Goal: Complete application form

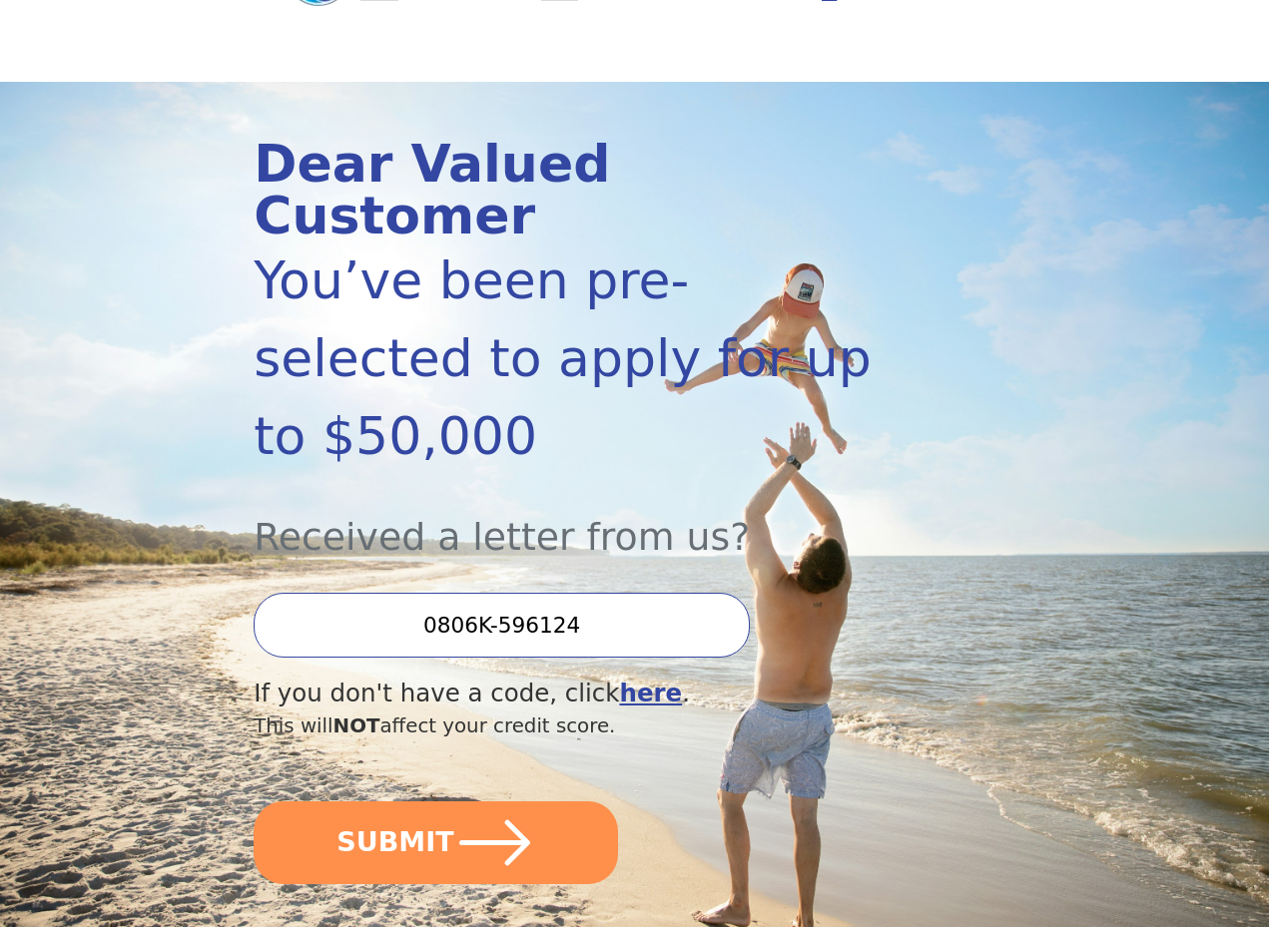
scroll to position [154, 0]
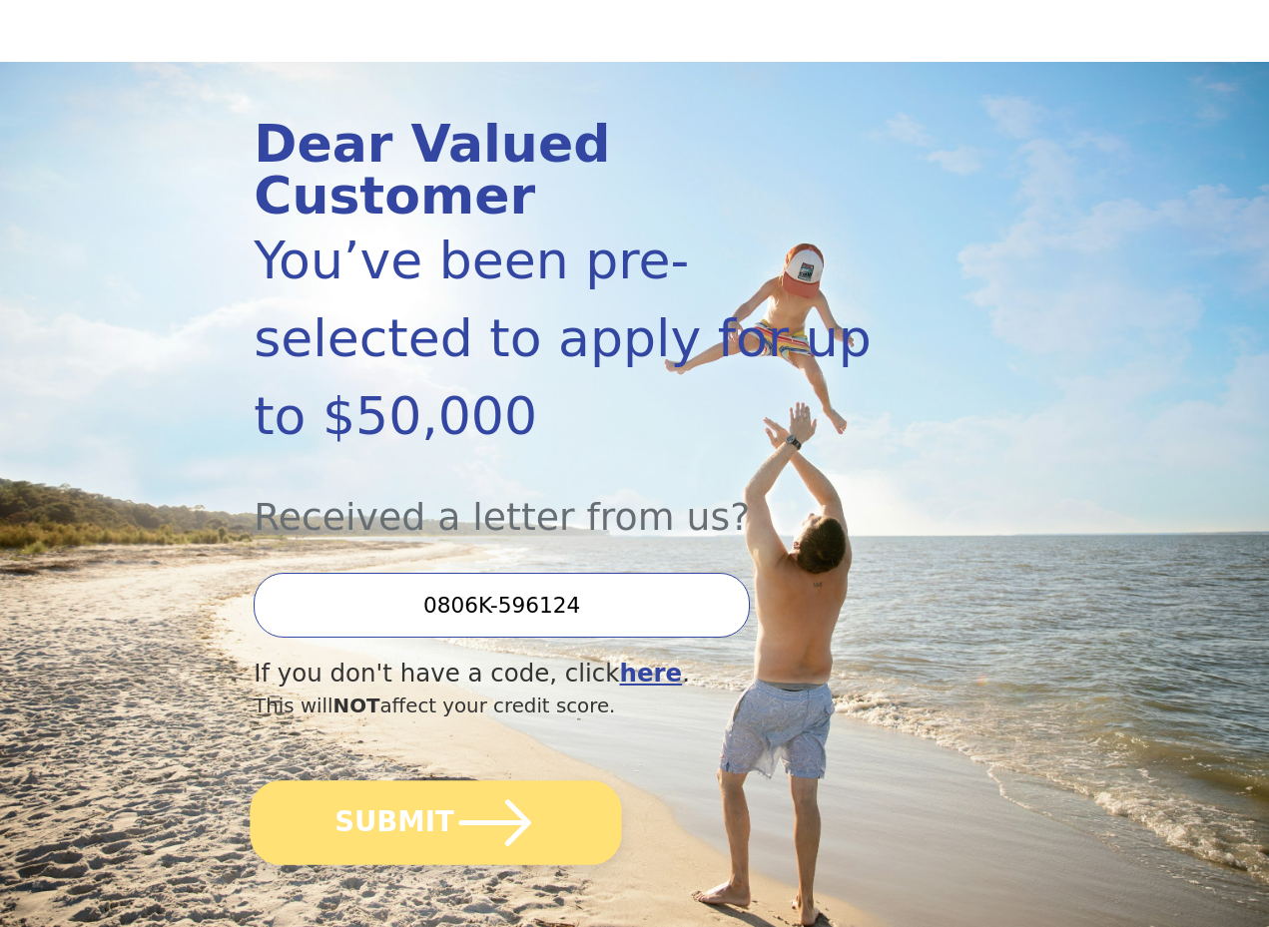
click at [469, 782] on icon "submit" at bounding box center [495, 823] width 83 height 83
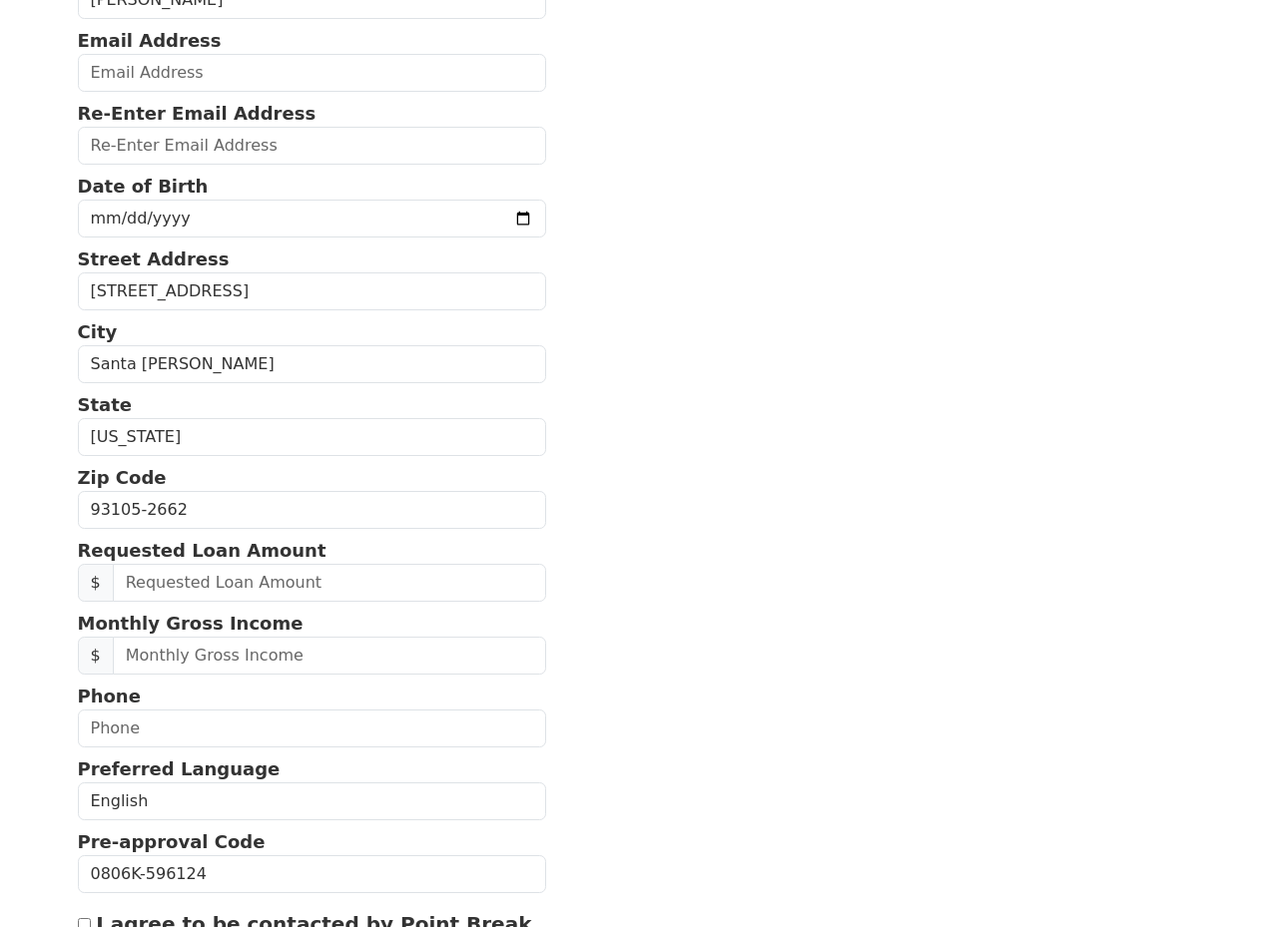
scroll to position [287, 0]
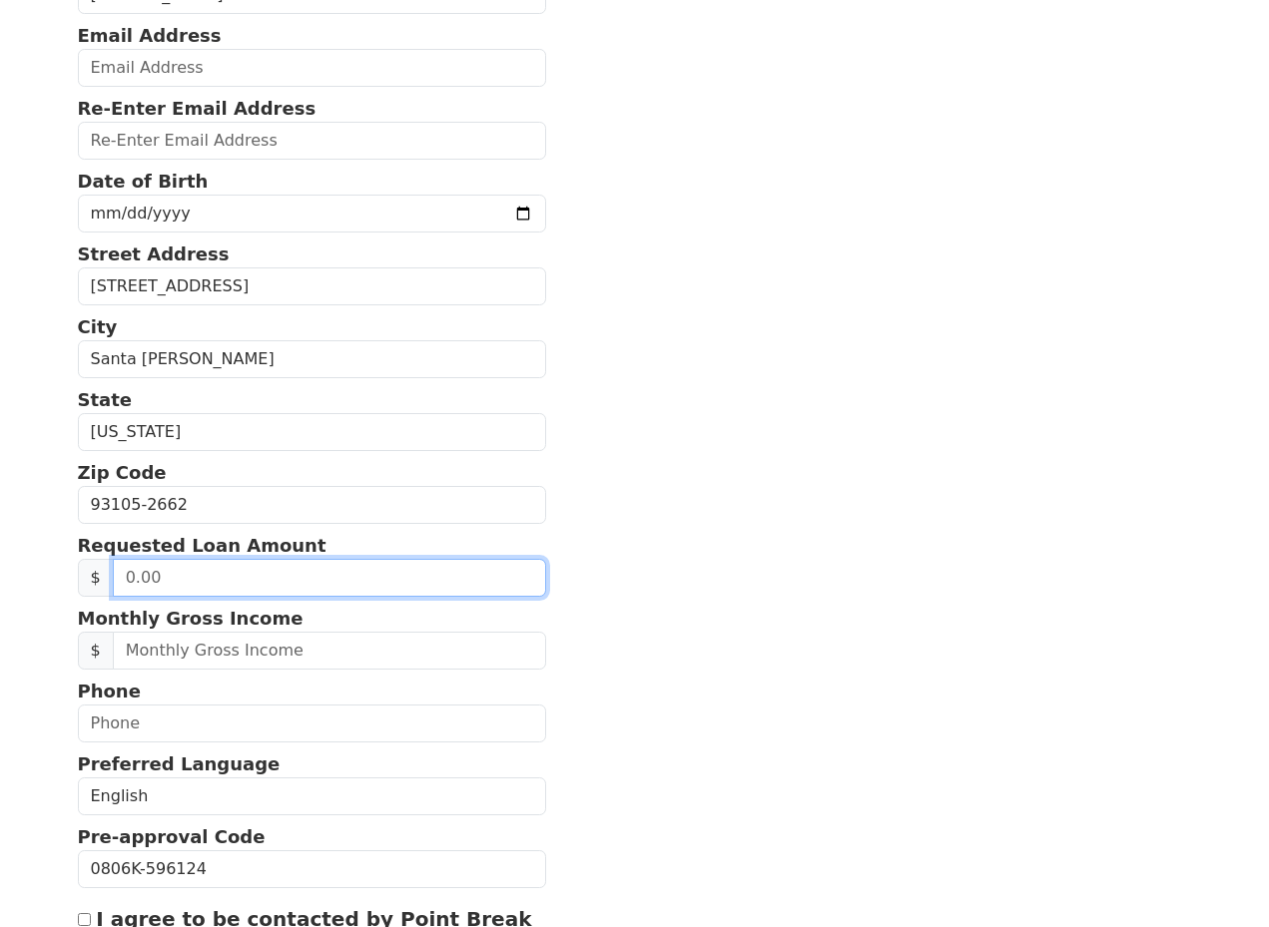
click at [264, 577] on input "text" at bounding box center [329, 578] width 433 height 38
type input "60,000.00"
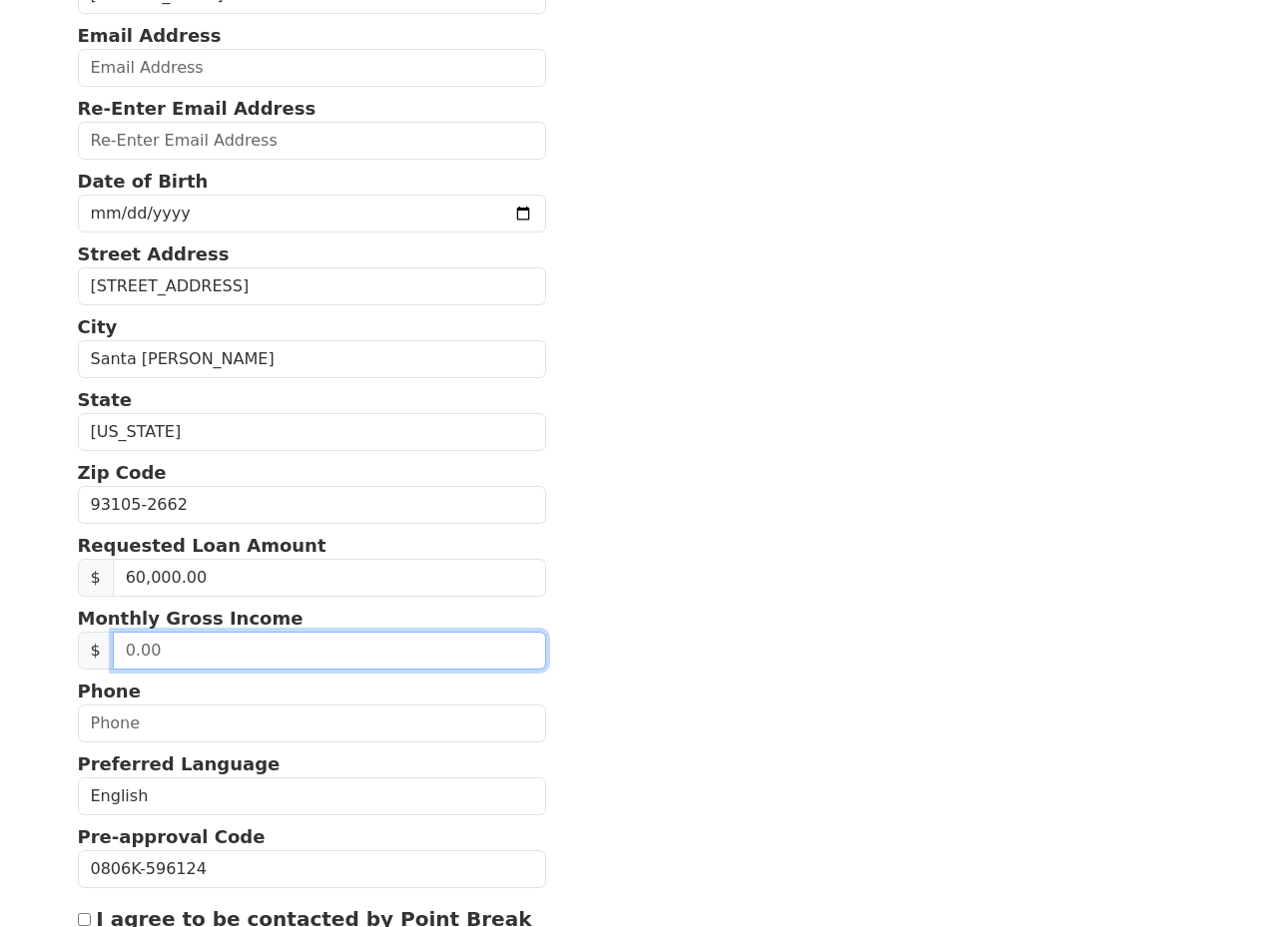
click at [305, 654] on input "text" at bounding box center [329, 651] width 433 height 38
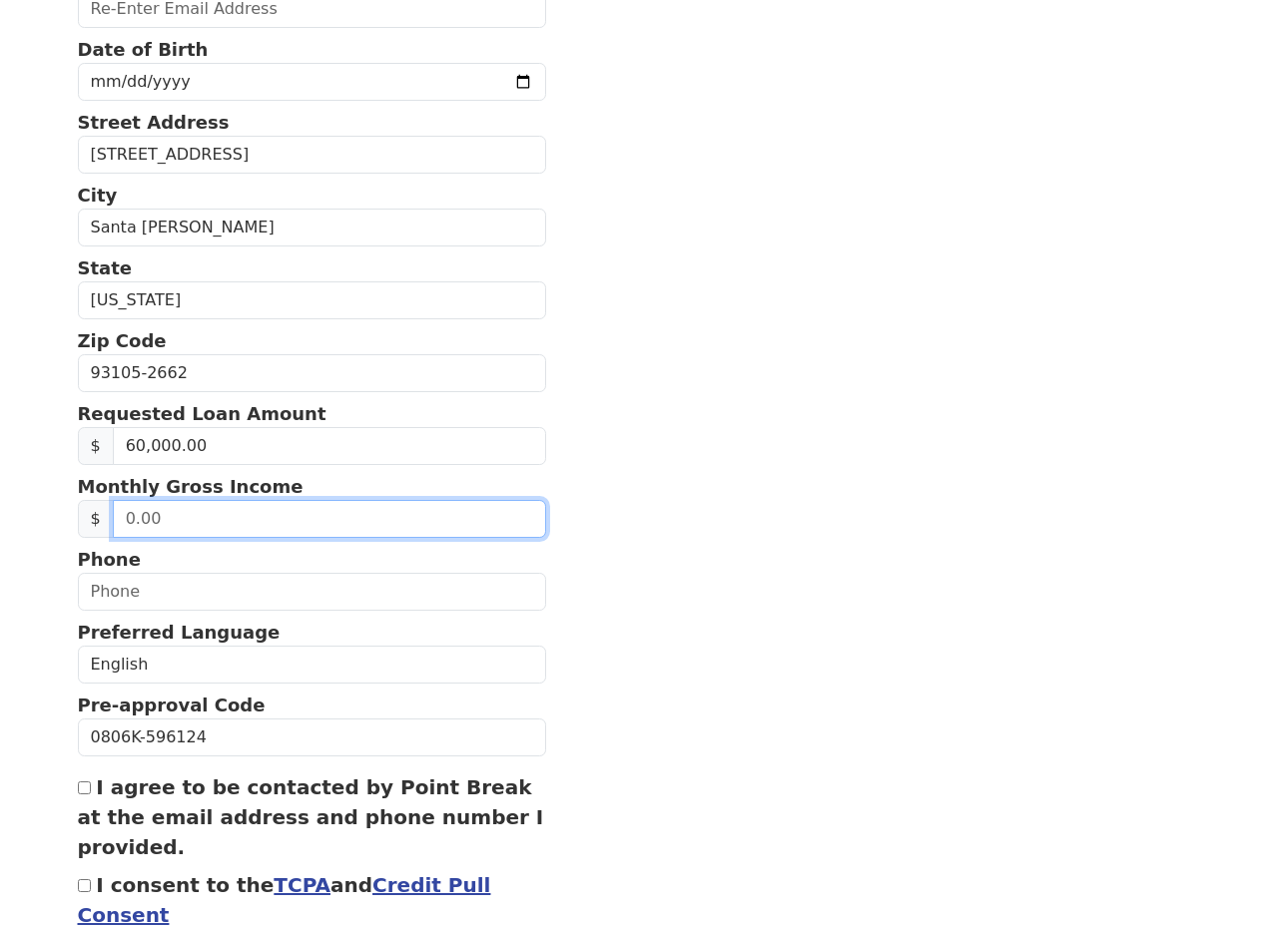
scroll to position [444, 0]
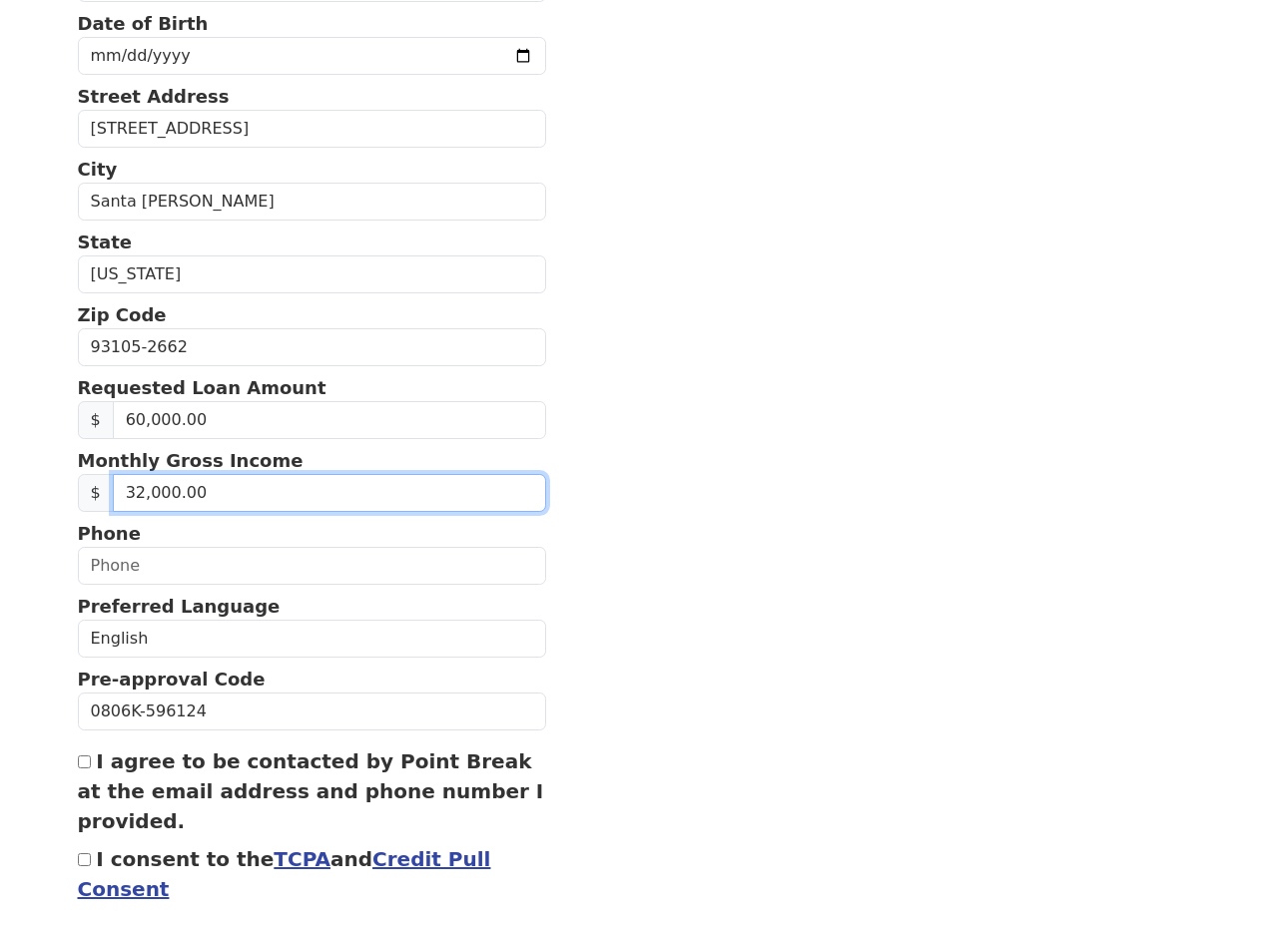
type input "320,000.00"
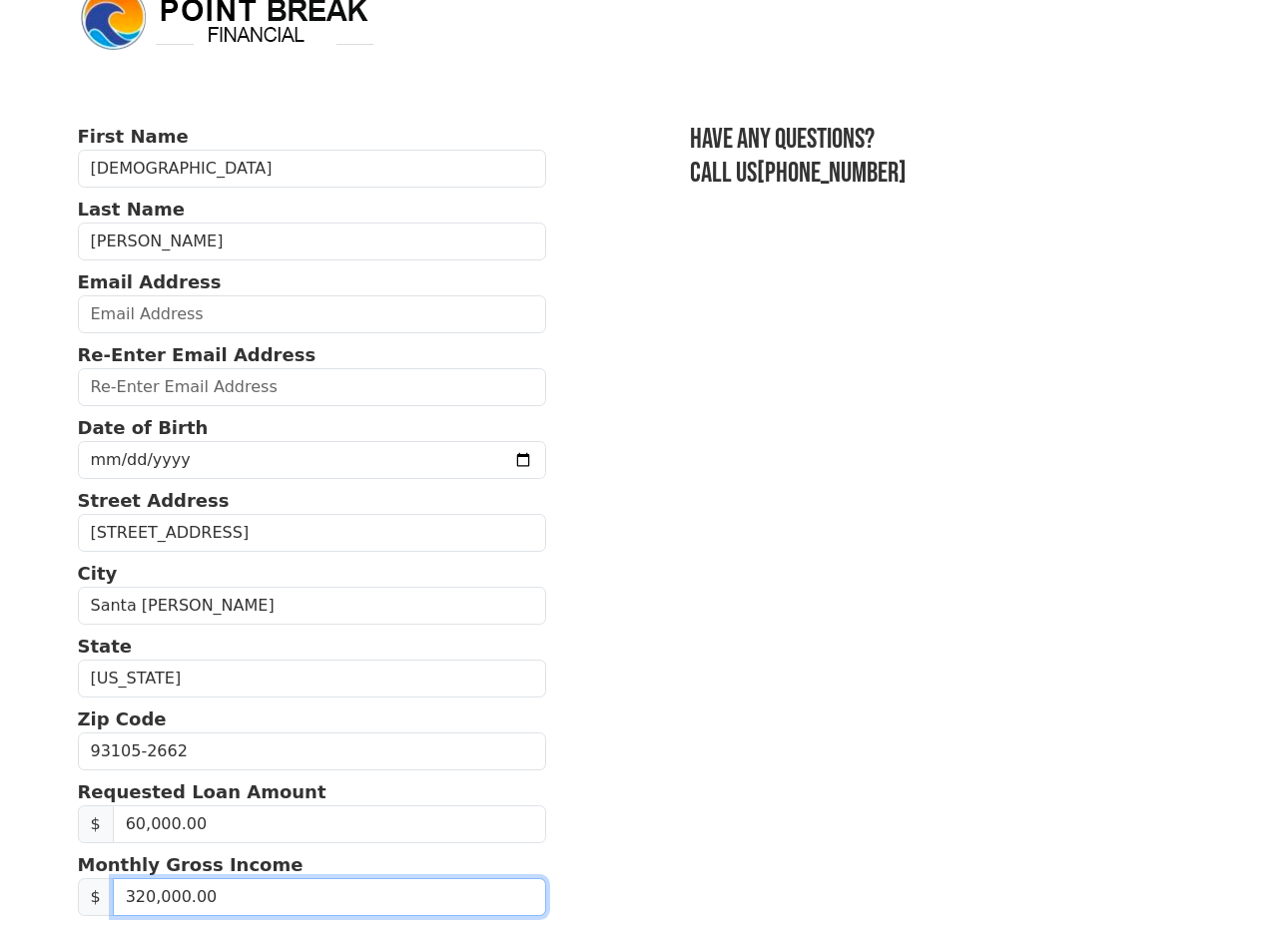
scroll to position [28, 0]
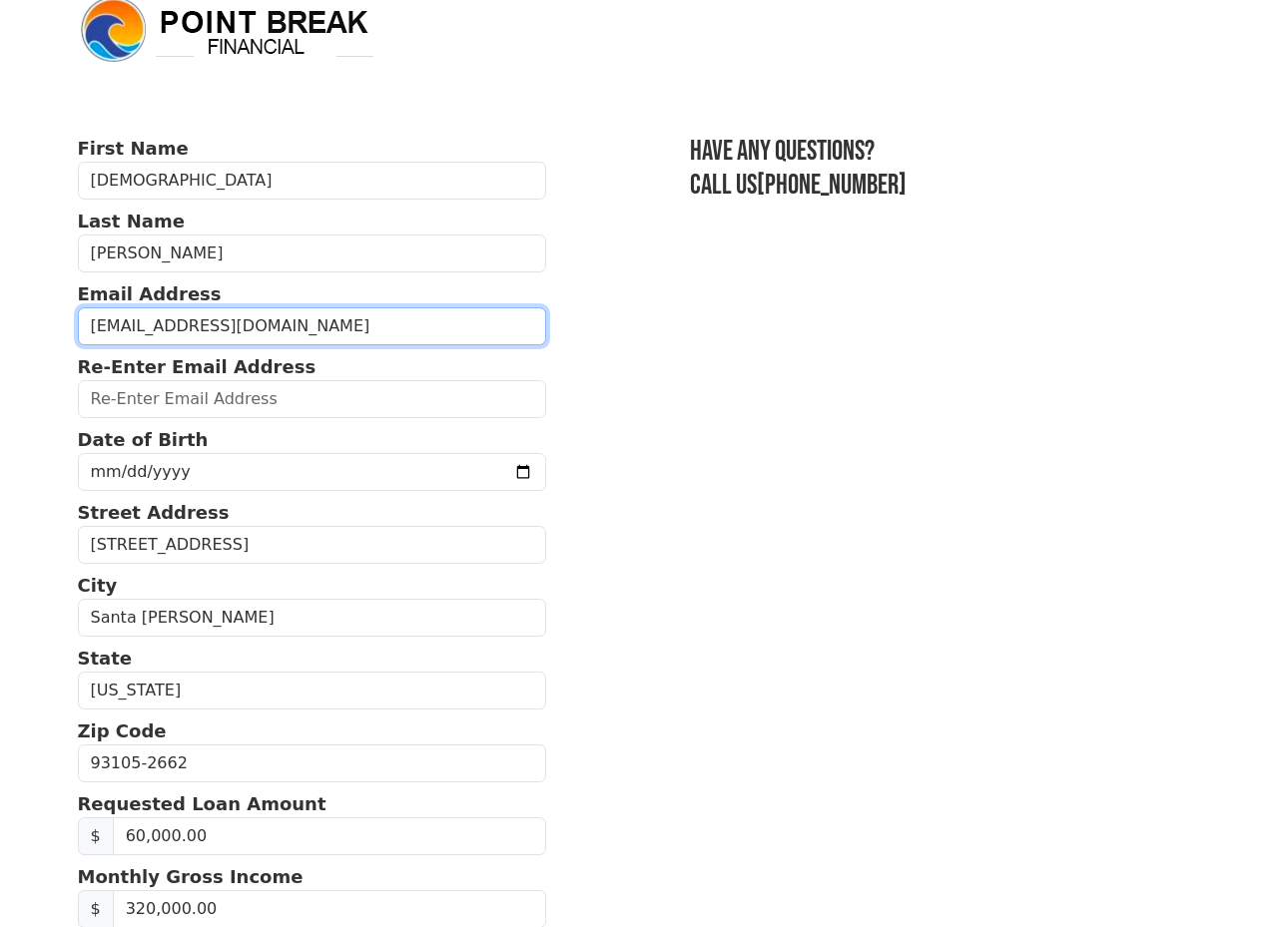
type input "christian@thecompcodes.com"
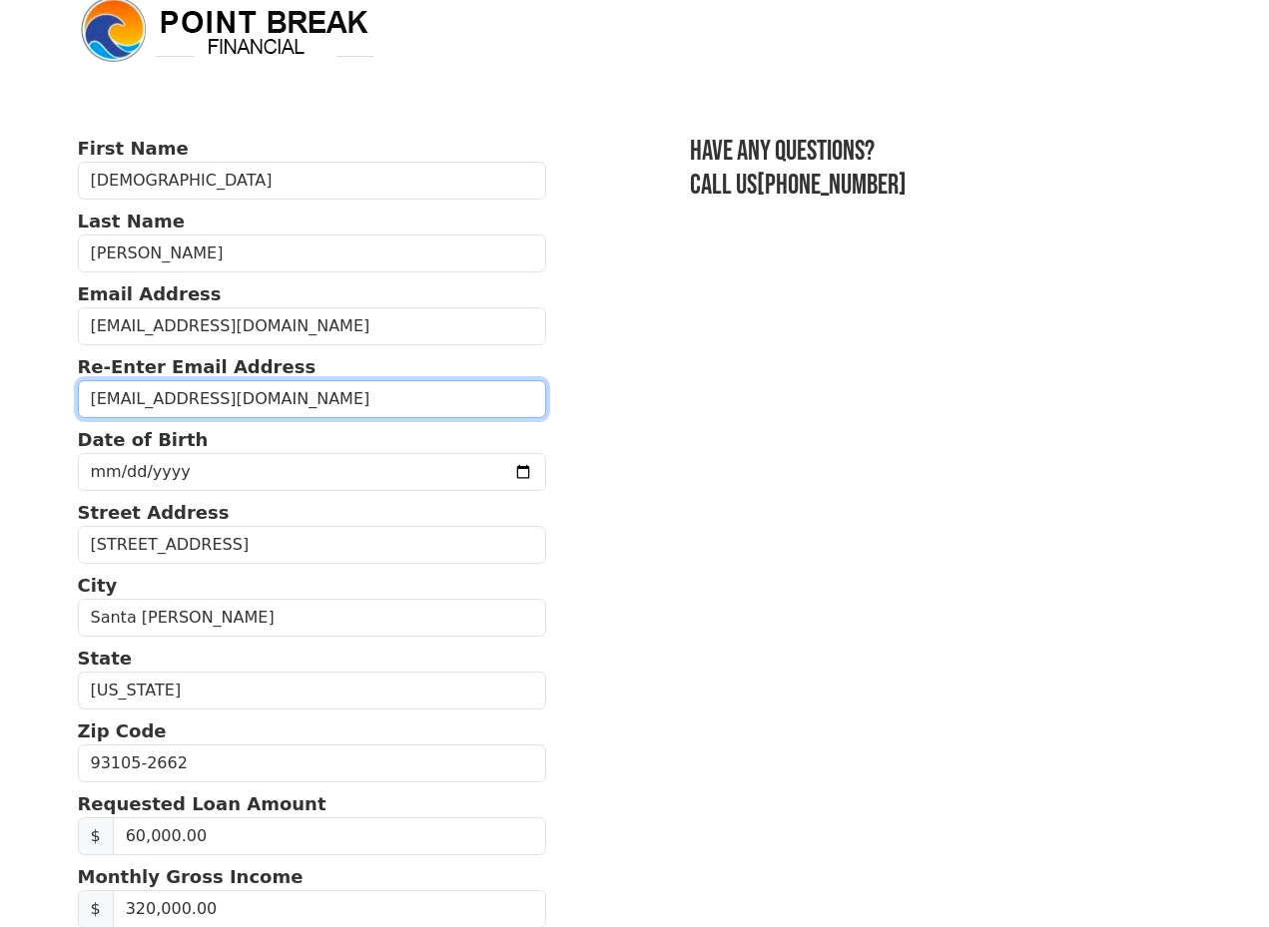
type input "christian@thecompcodes.com"
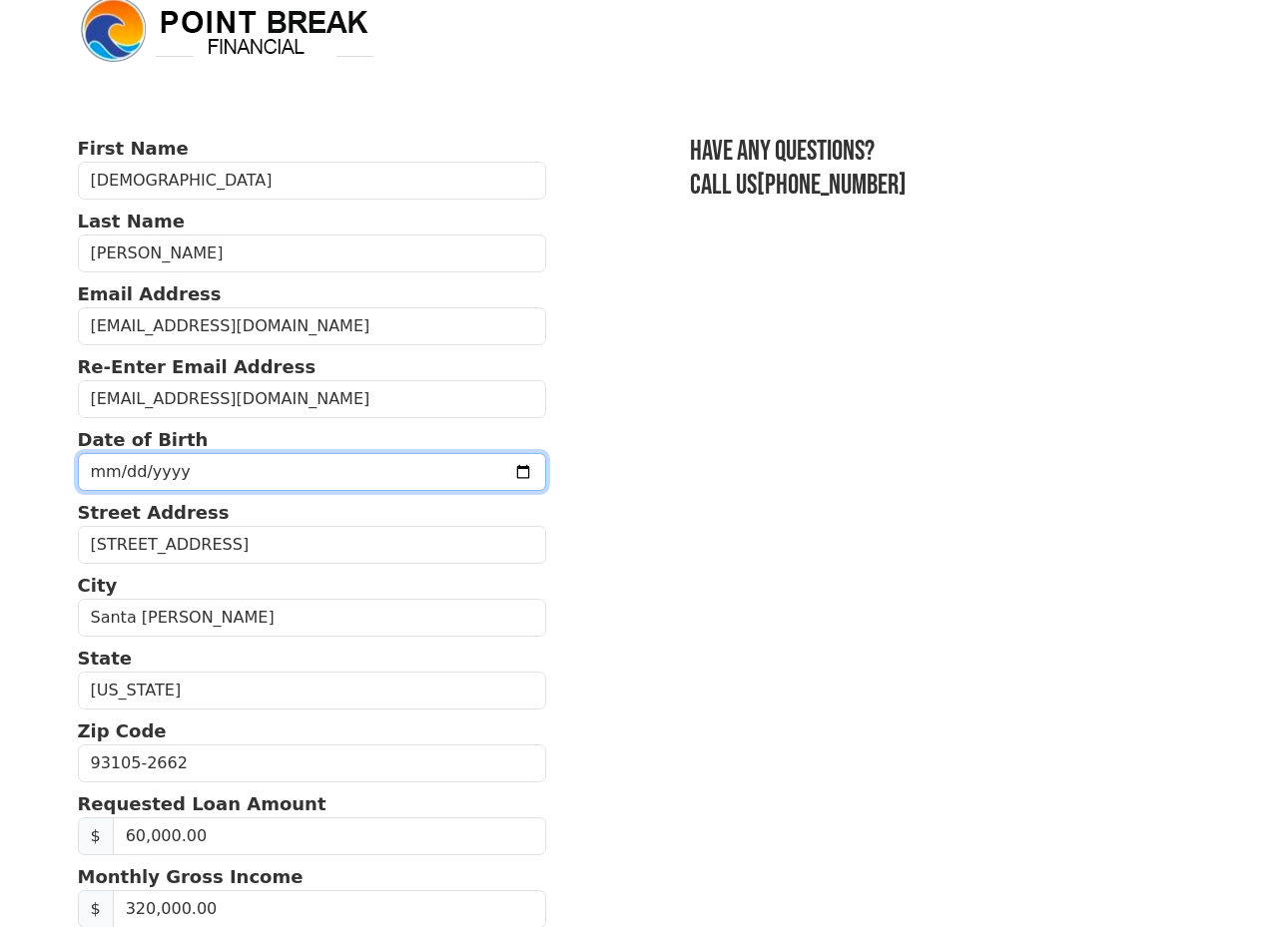
click at [175, 473] on input "date" at bounding box center [312, 472] width 469 height 38
type input "1983-07-24"
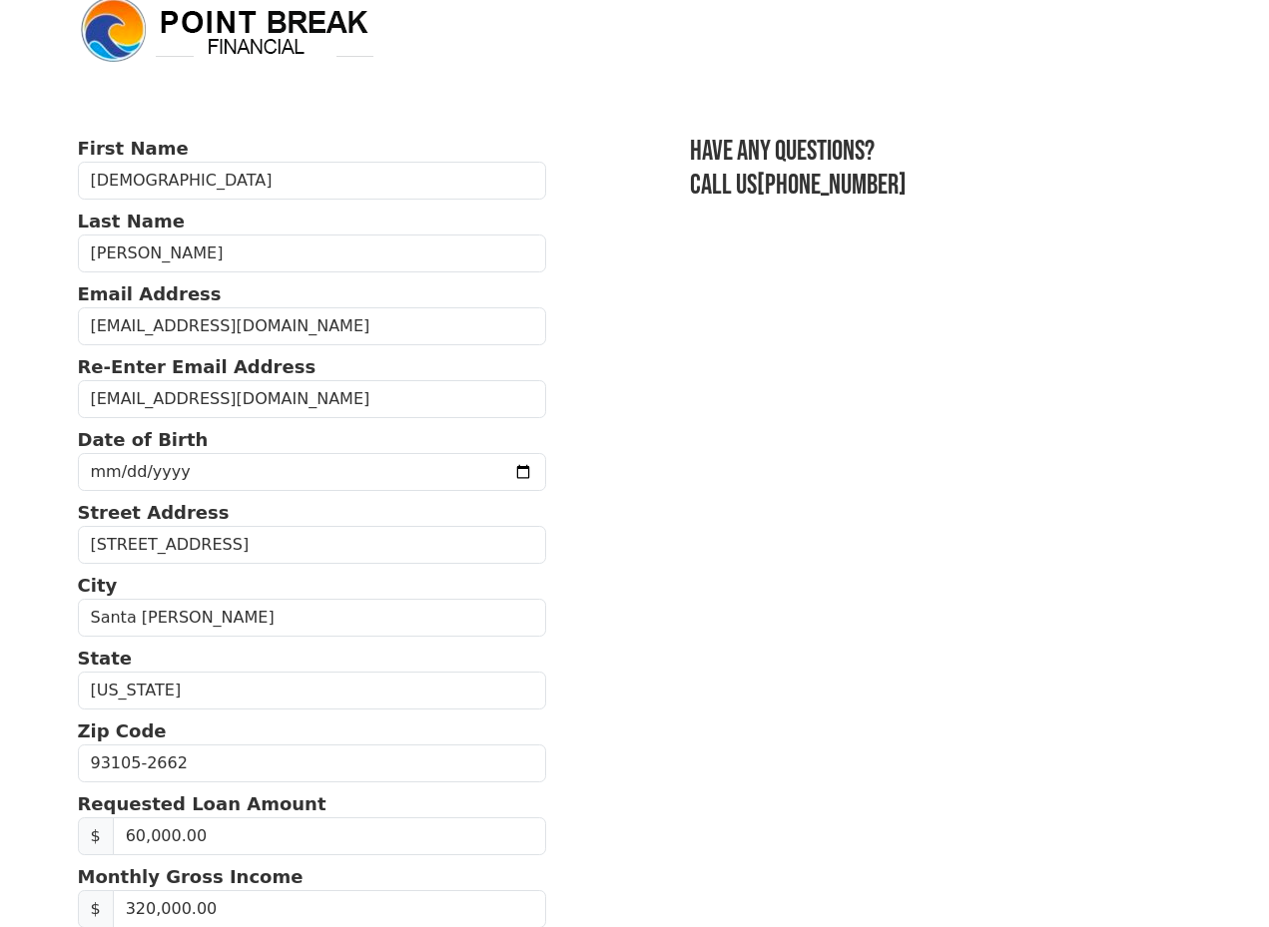
click at [674, 443] on section "First Name Christian Last Name Cortes Email Address christian@thecompcodes.com …" at bounding box center [635, 764] width 1114 height 1259
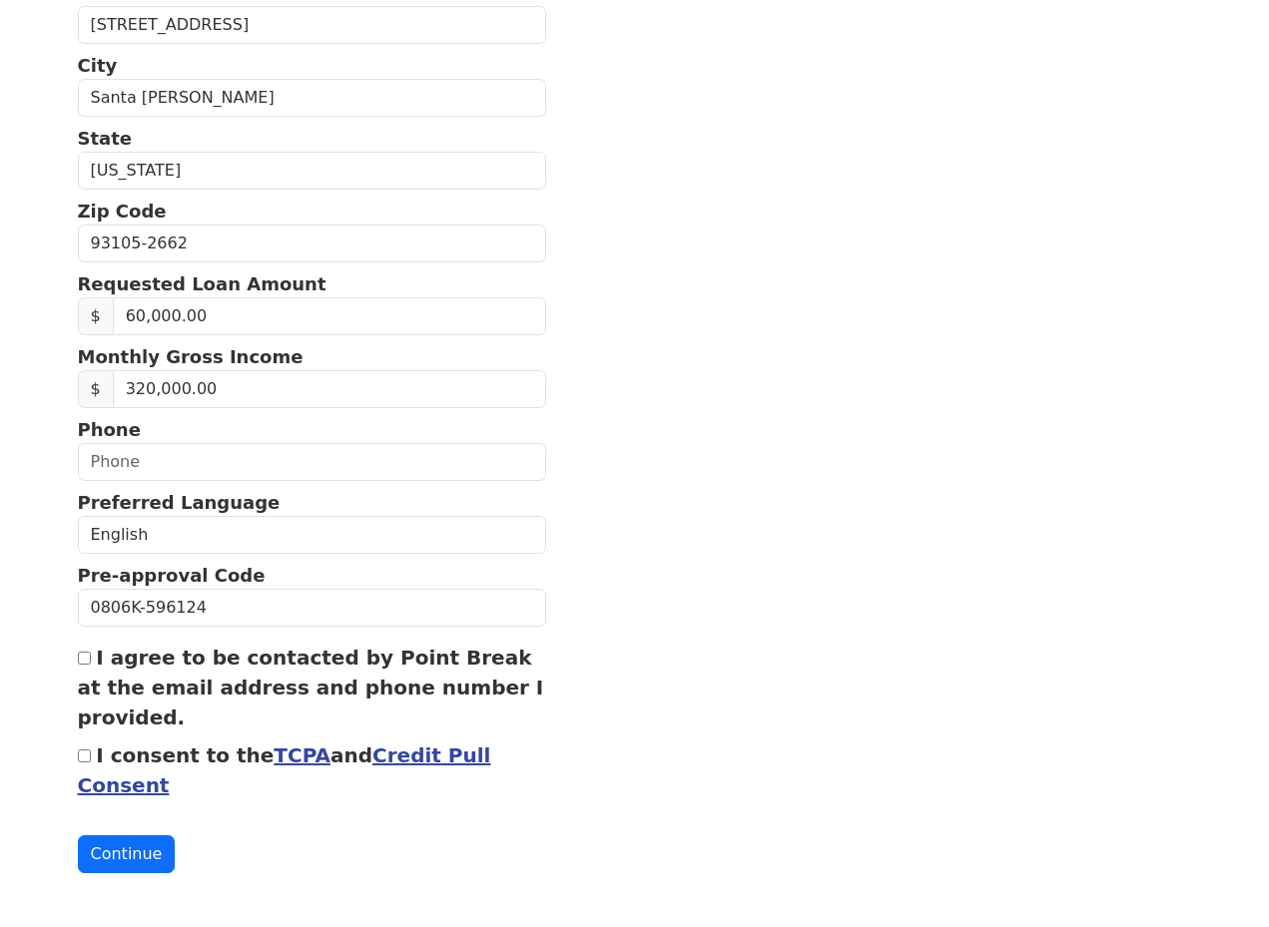
scroll to position [548, 0]
click at [99, 453] on input "text" at bounding box center [312, 462] width 469 height 38
type input "(805) 679-1282"
click at [88, 665] on input "I agree to be contacted by Point Break at the email address and phone number I …" at bounding box center [84, 658] width 13 height 13
checkbox input "true"
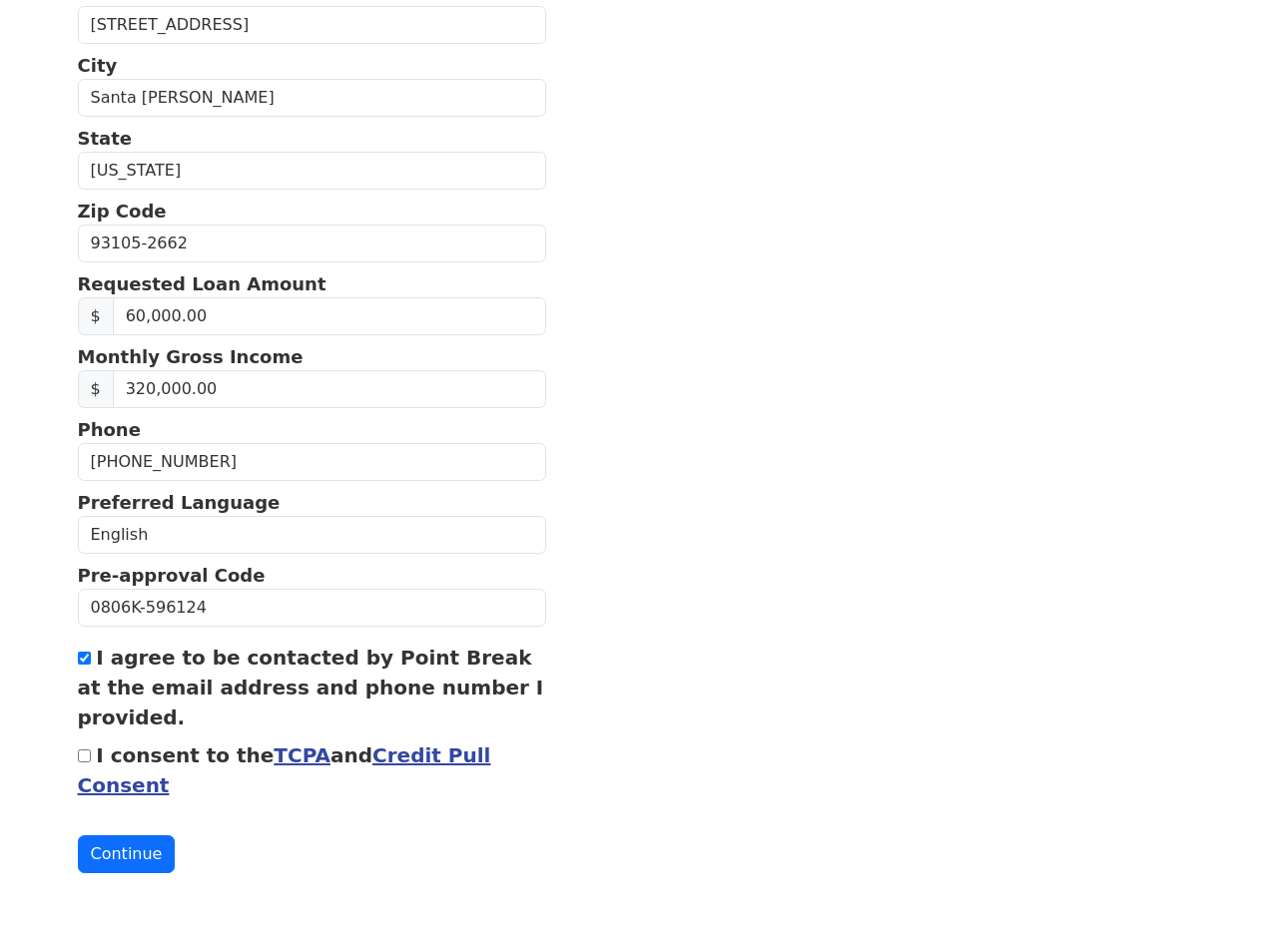
click at [85, 755] on input "I consent to the TCPA and Credit Pull Consent" at bounding box center [84, 756] width 13 height 13
checkbox input "true"
click at [119, 846] on button "Continue" at bounding box center [127, 855] width 98 height 38
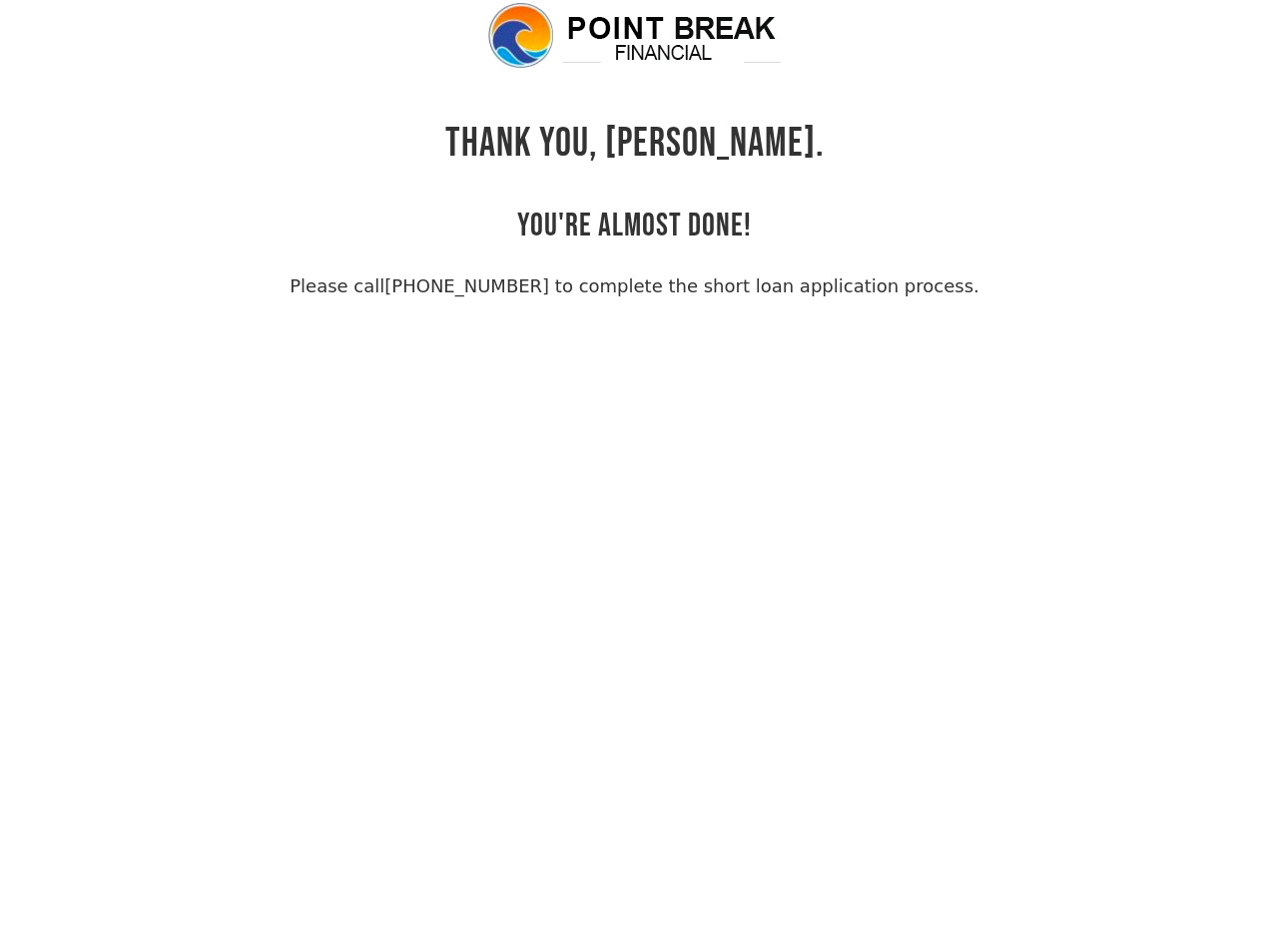
scroll to position [48, 0]
